Goal: Information Seeking & Learning: Learn about a topic

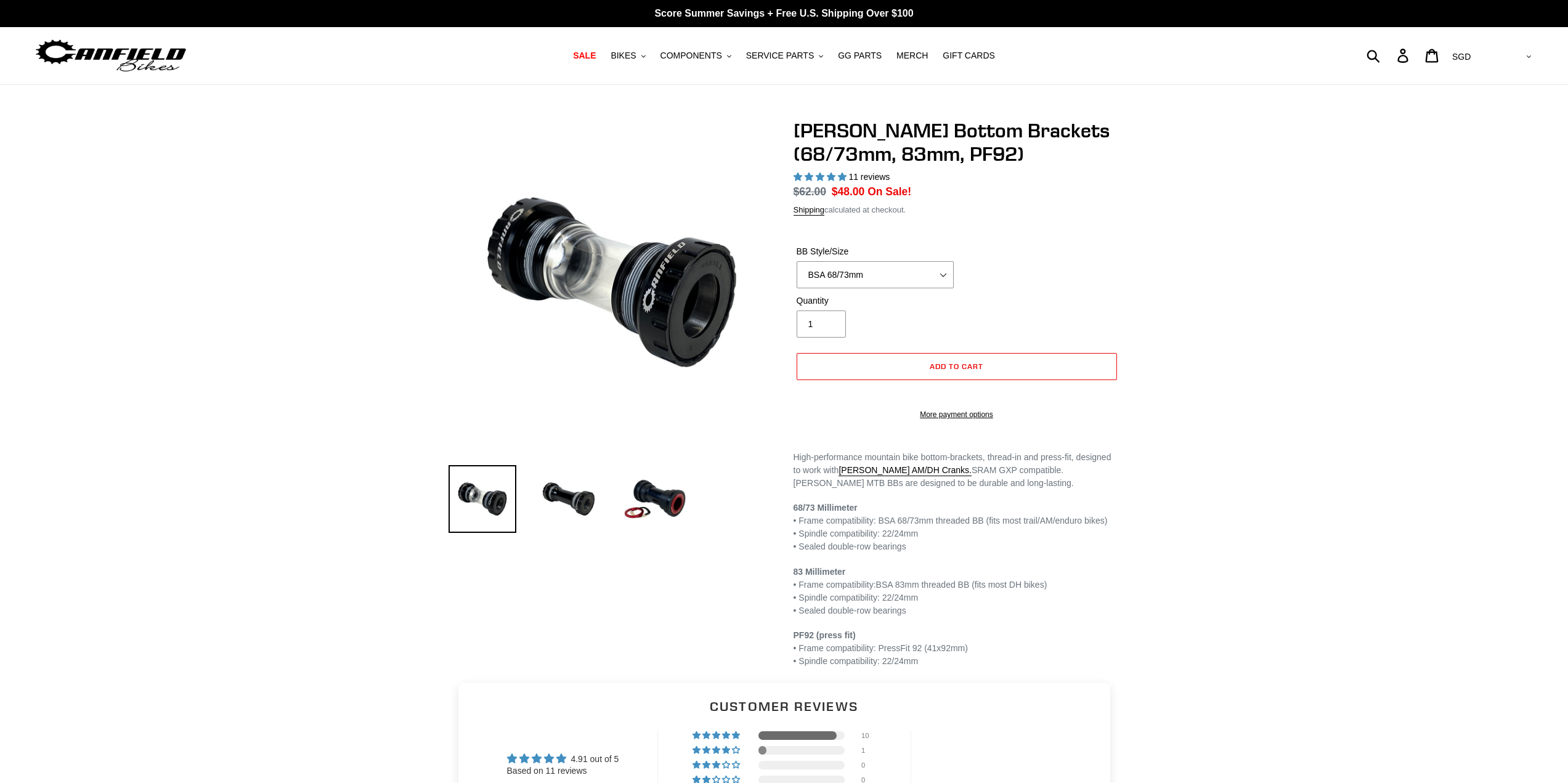
select select "highest-rating"
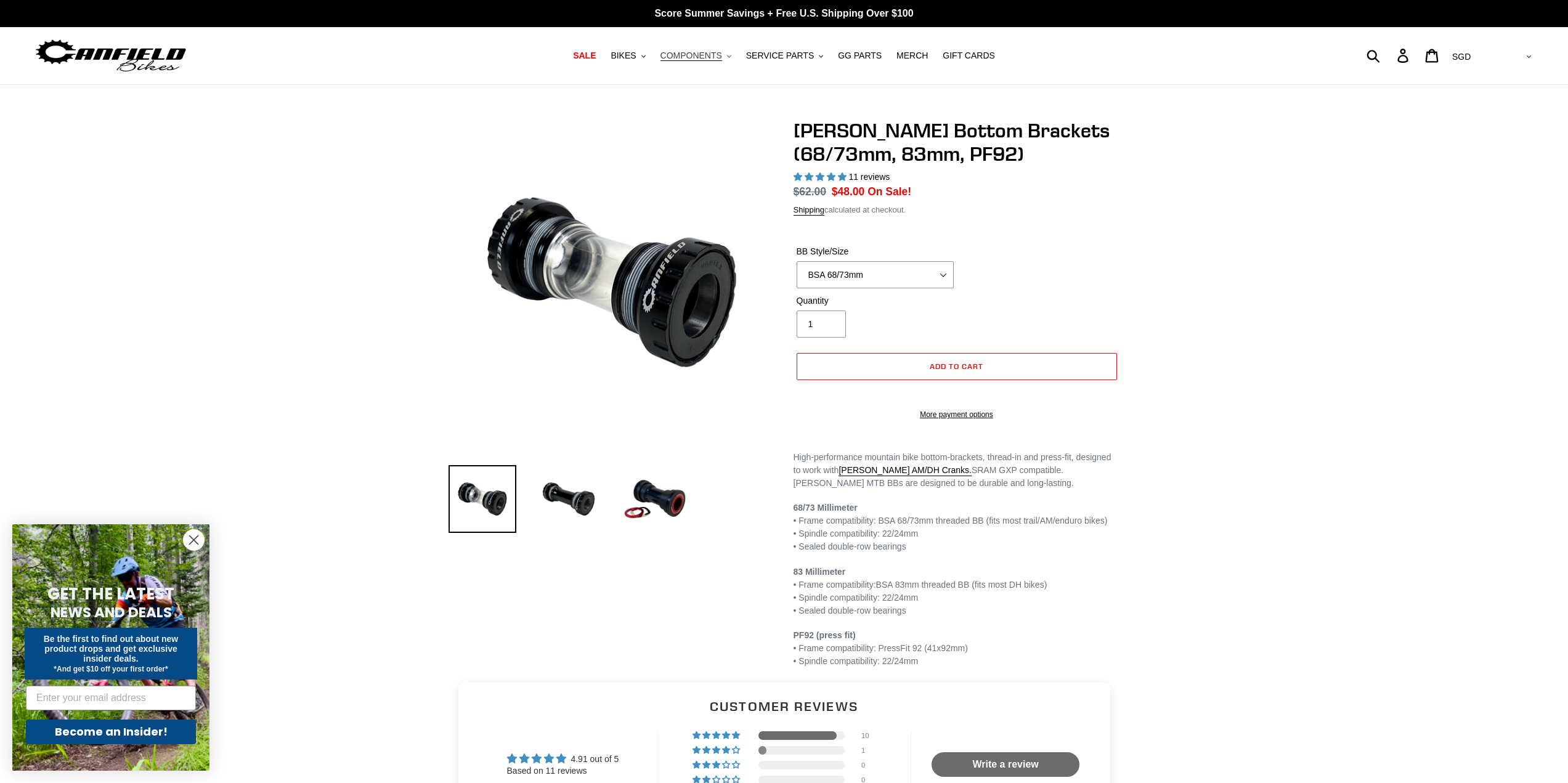
click at [697, 50] on span "COMPONENTS" at bounding box center [691, 56] width 61 height 10
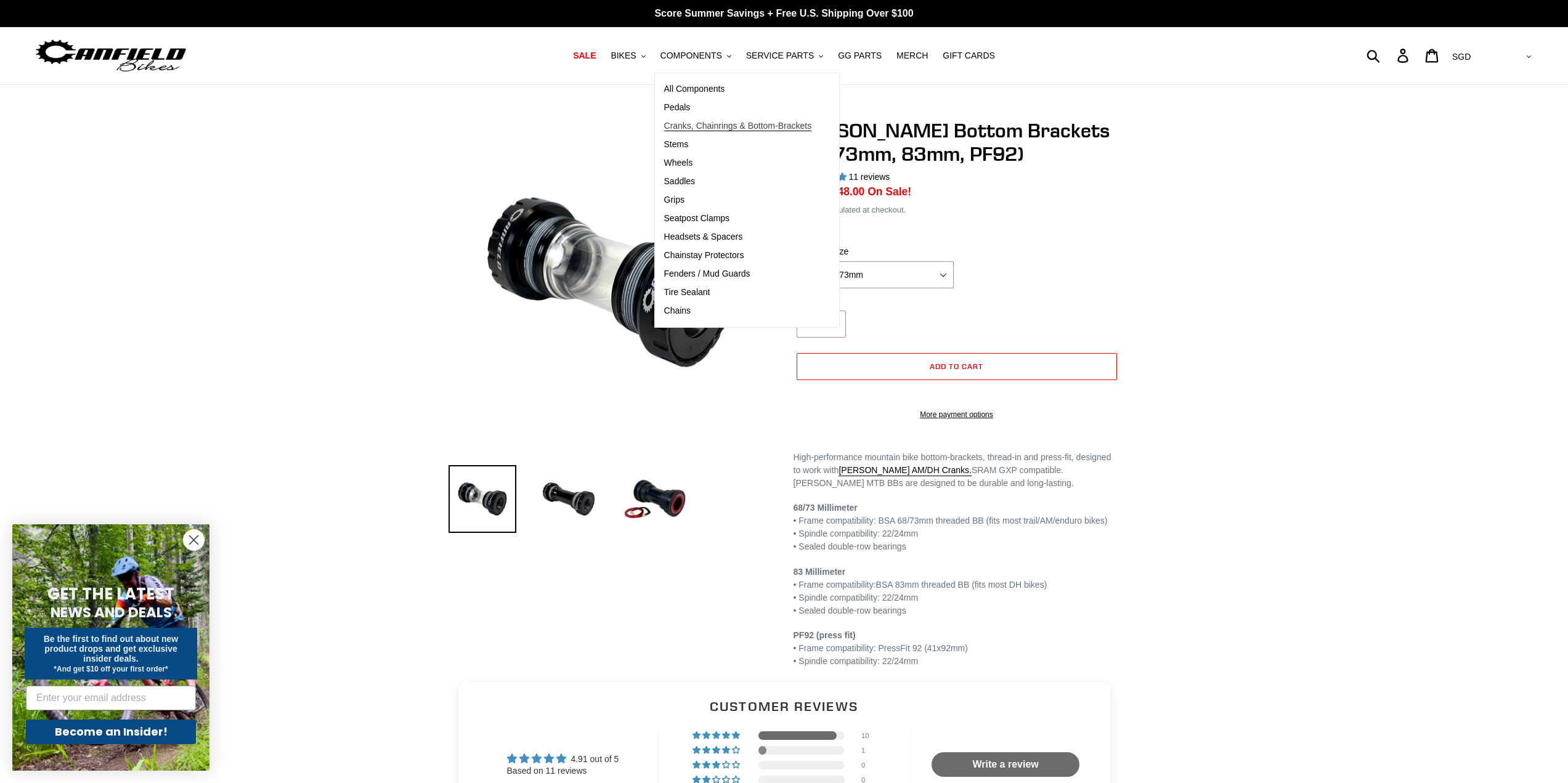
click at [733, 123] on span "Cranks, Chainrings & Bottom-Brackets" at bounding box center [738, 126] width 148 height 10
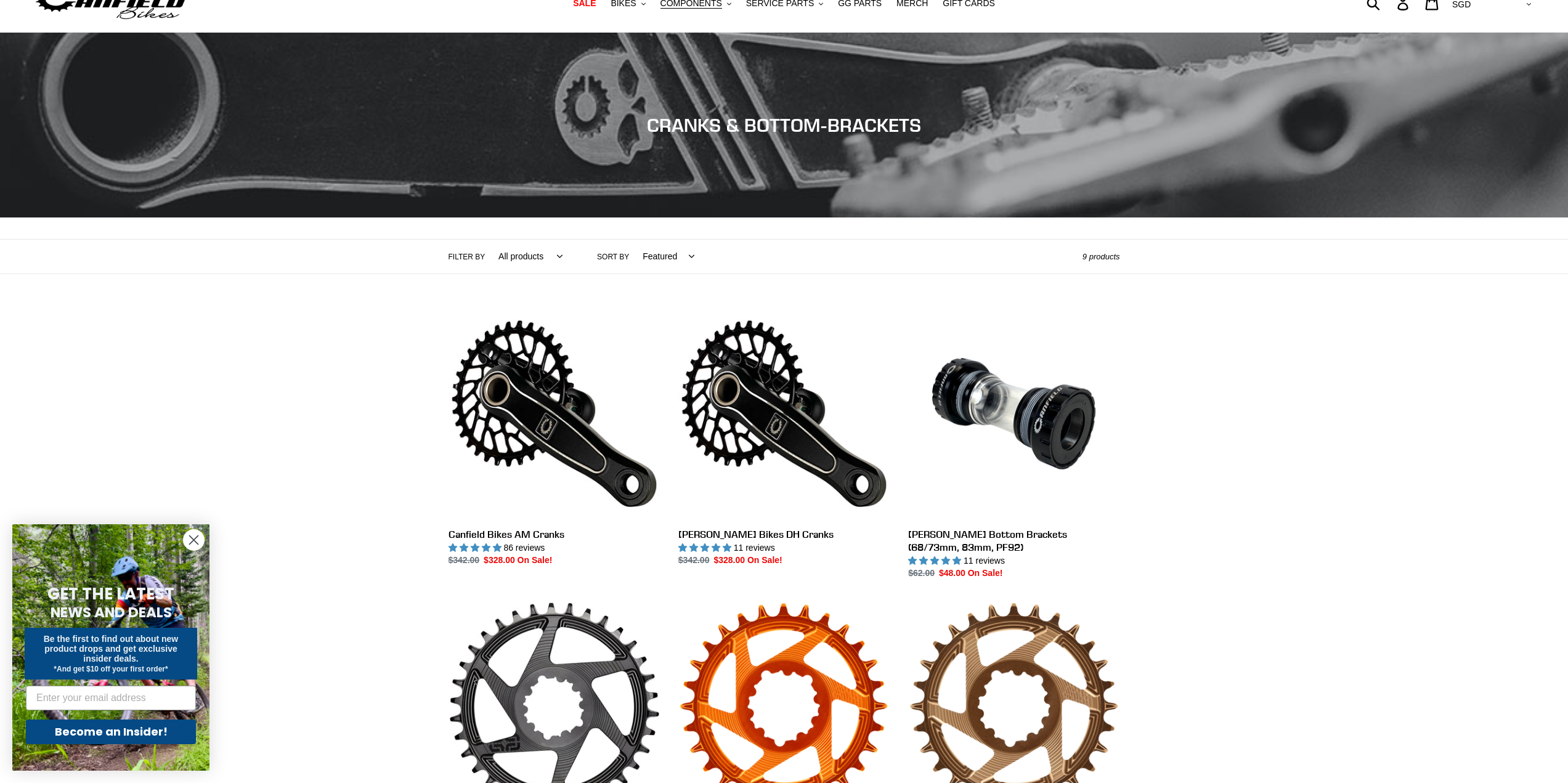
scroll to position [185, 0]
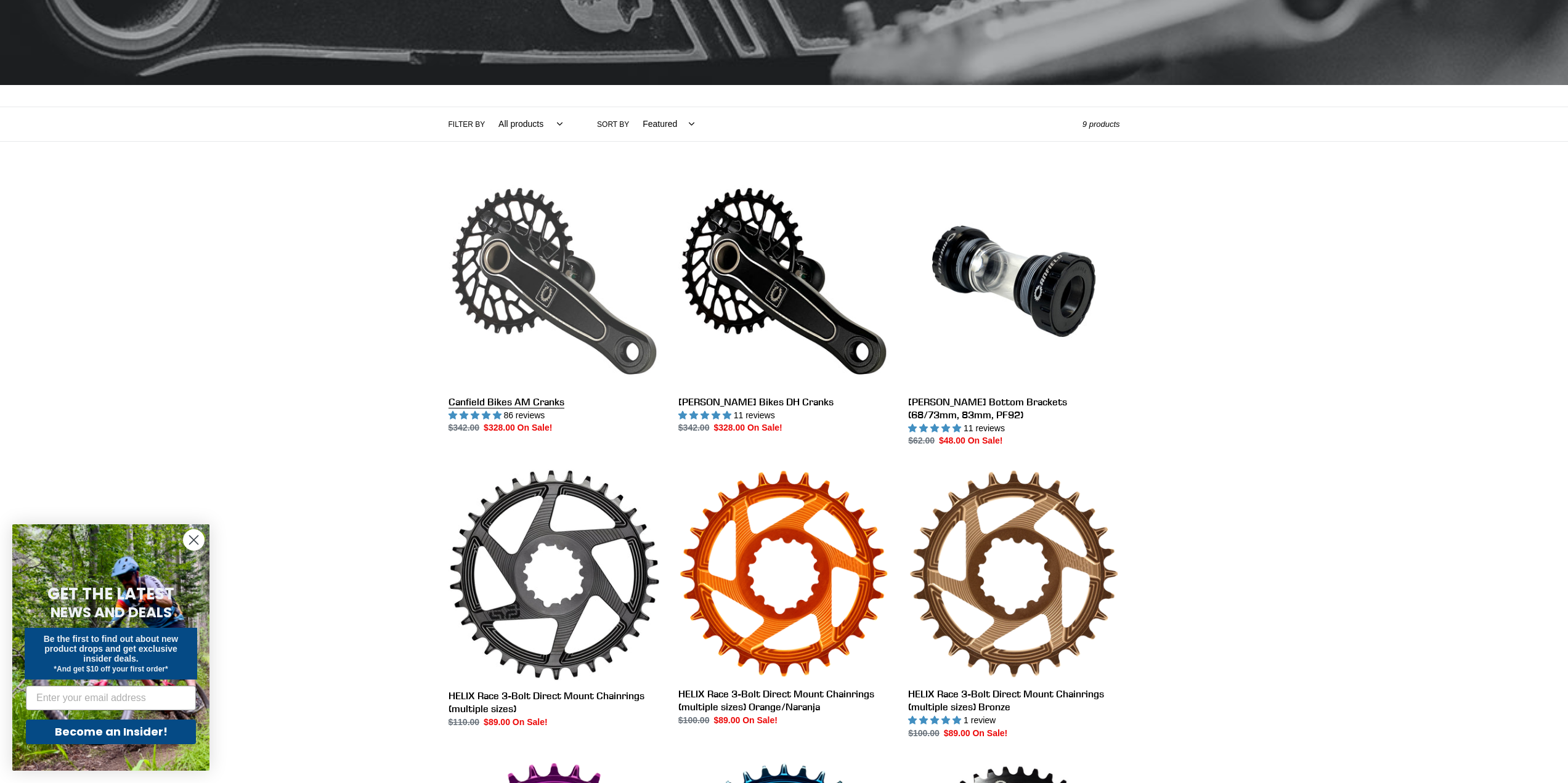
click at [538, 294] on link "Canfield Bikes AM Cranks" at bounding box center [554, 305] width 211 height 259
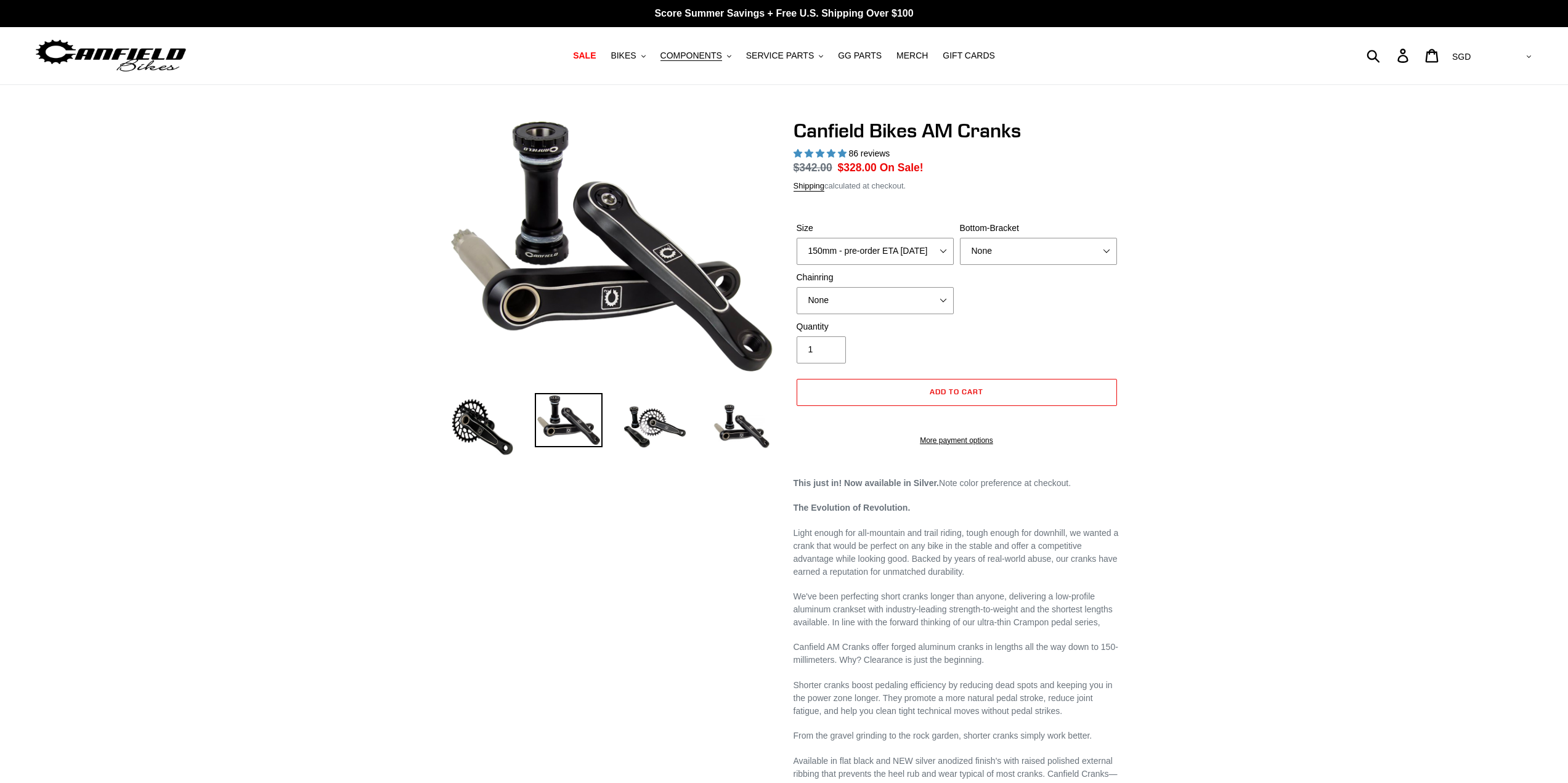
select select "highest-rating"
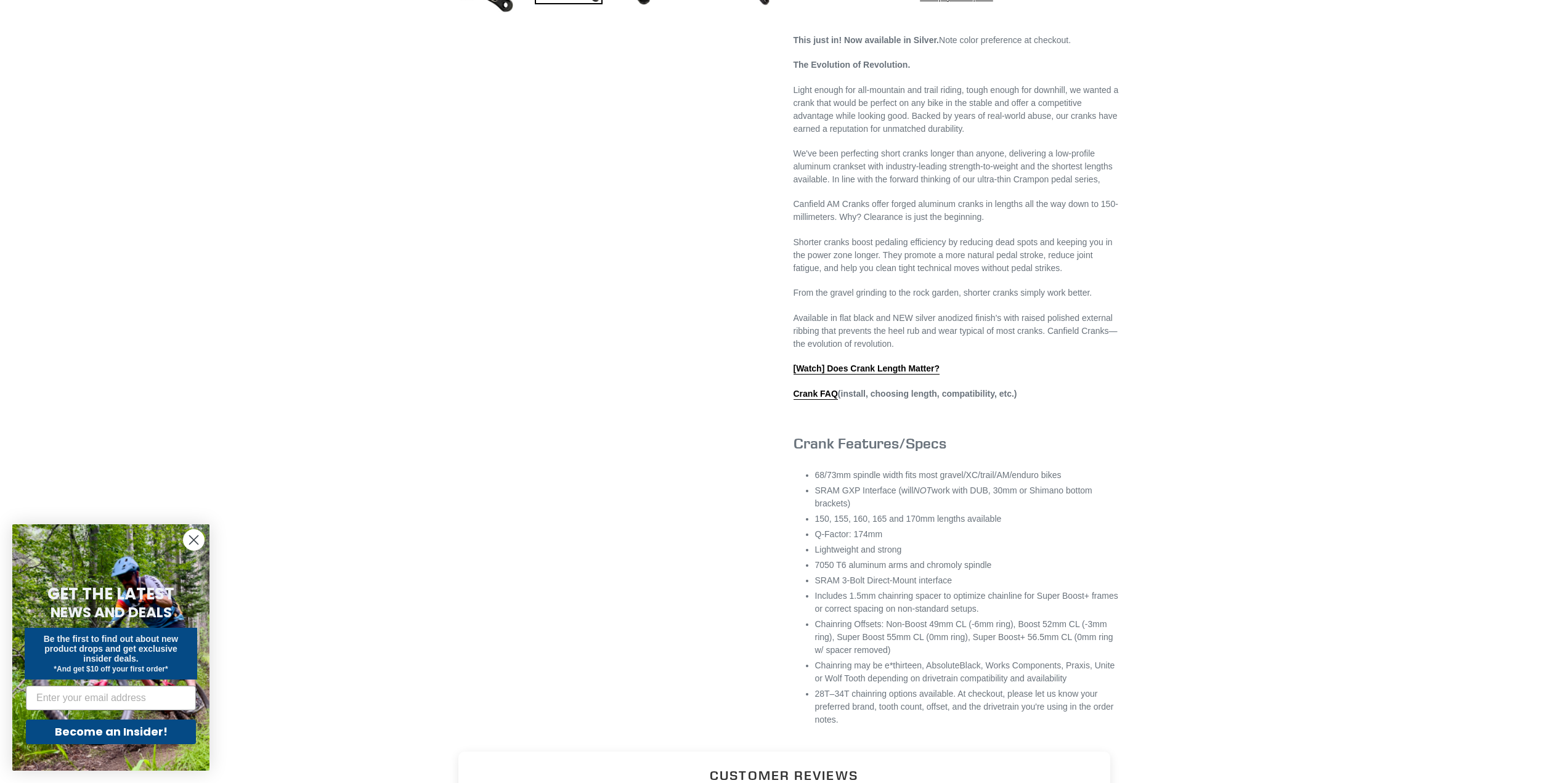
scroll to position [493, 0]
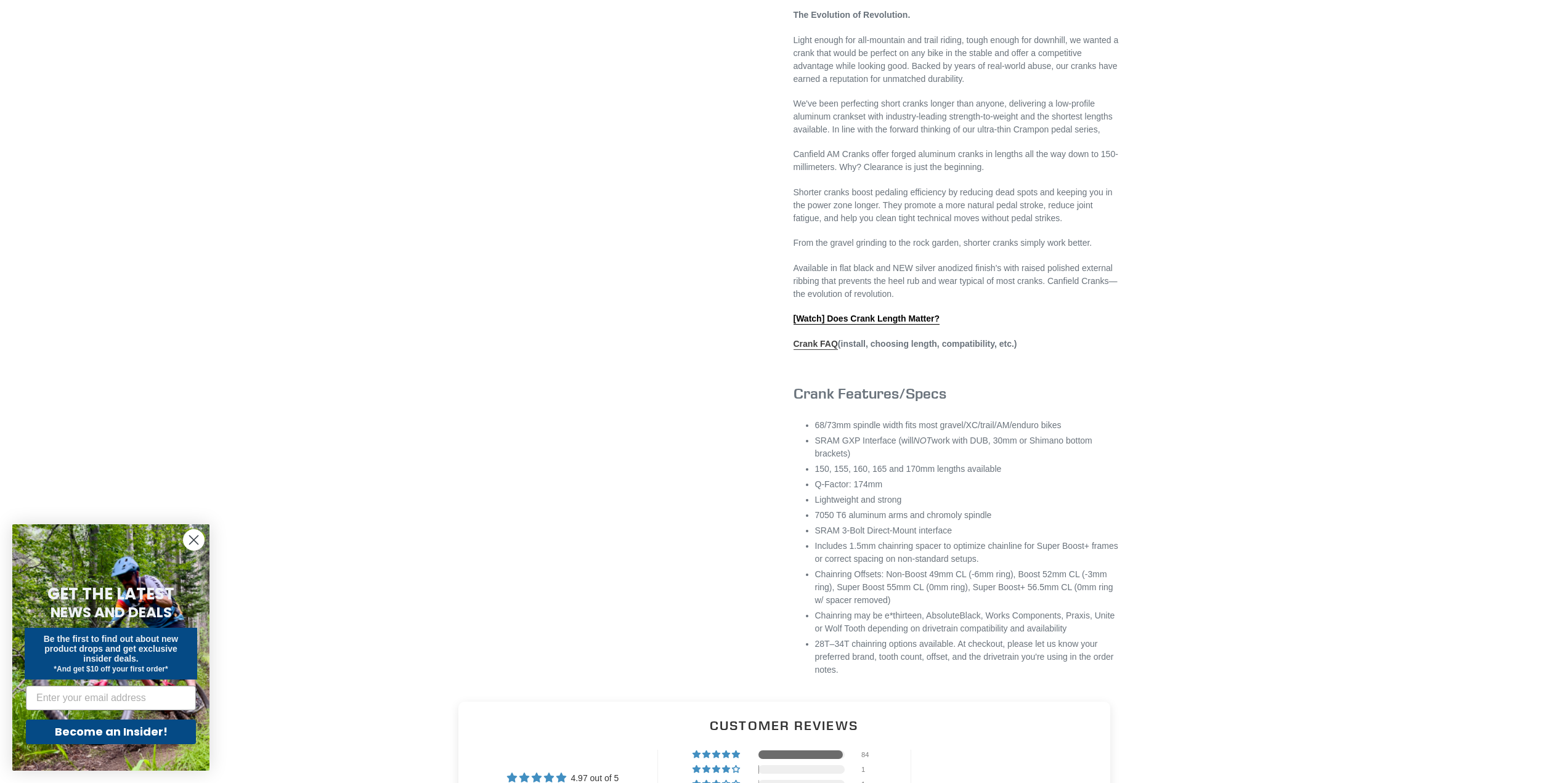
click at [806, 350] on link "Crank FAQ" at bounding box center [816, 344] width 45 height 11
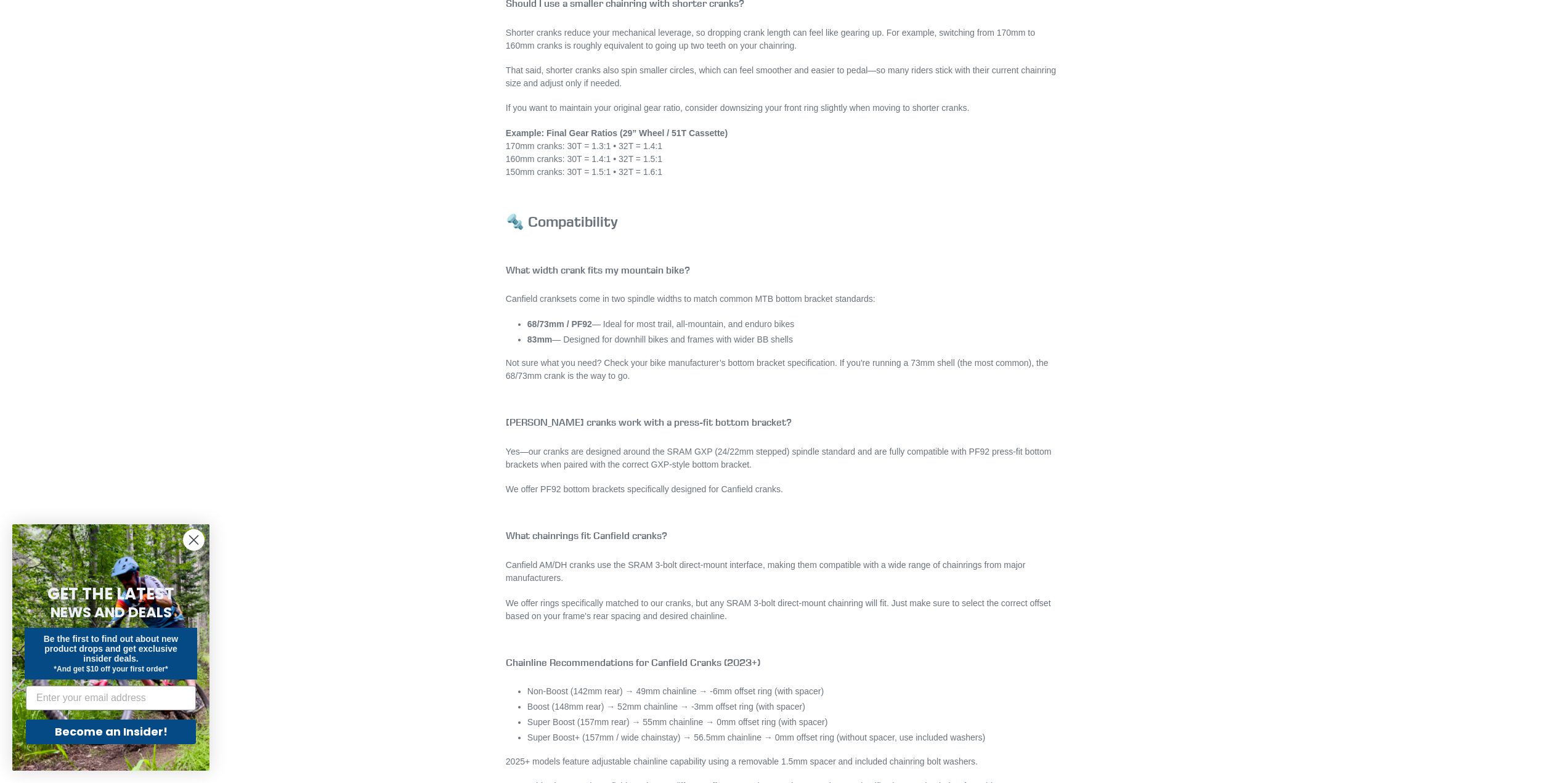
scroll to position [1047, 0]
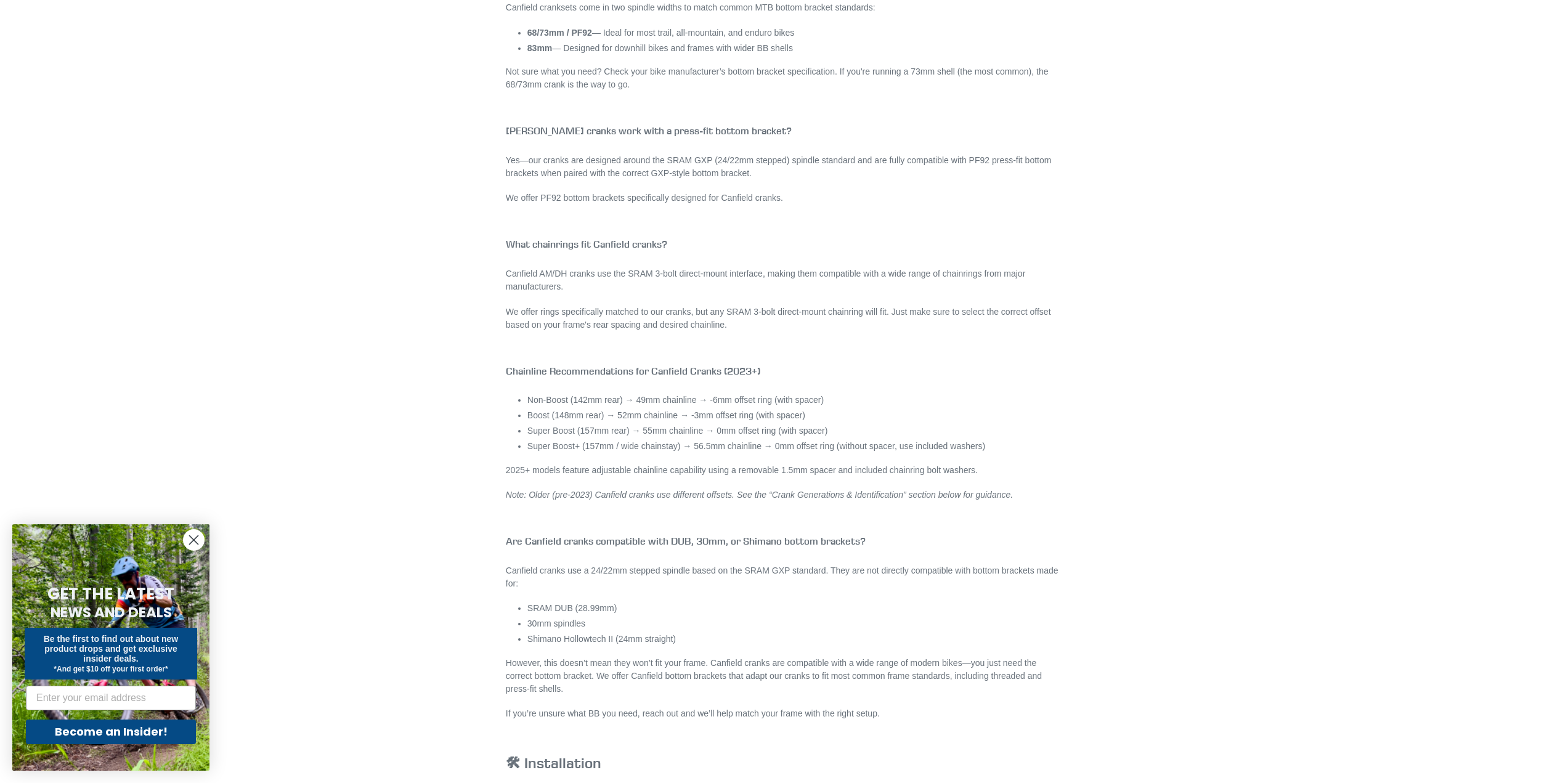
scroll to position [1356, 0]
